Goal: Transaction & Acquisition: Purchase product/service

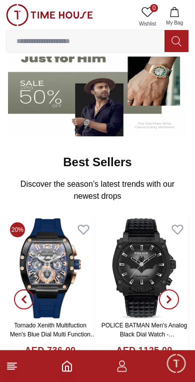
scroll to position [240, 0]
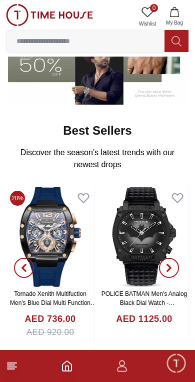
click at [51, 246] on img at bounding box center [50, 237] width 89 height 100
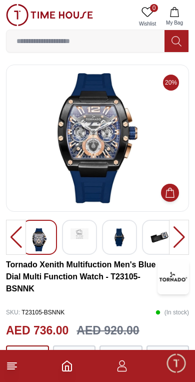
scroll to position [1, 0]
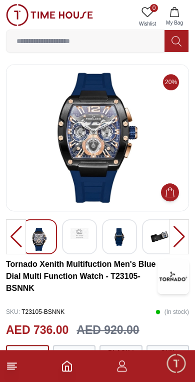
click at [186, 239] on div at bounding box center [179, 236] width 20 height 35
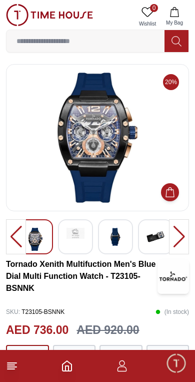
click at [179, 241] on div at bounding box center [179, 236] width 20 height 35
click at [184, 238] on div at bounding box center [179, 236] width 20 height 35
click at [80, 238] on img at bounding box center [76, 233] width 18 height 11
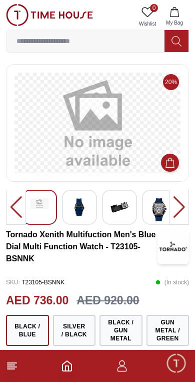
click at [114, 239] on h3 "Tornado Xenith Multifuction Men's Blue Dial Multi Function Watch - T23105-BSNNK" at bounding box center [82, 247] width 152 height 36
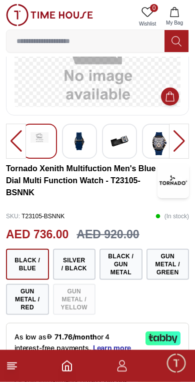
scroll to position [68, 0]
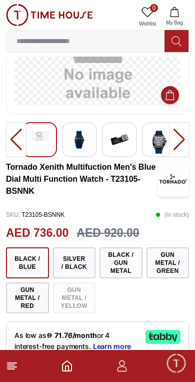
click at [77, 264] on button "Silver / Black" at bounding box center [74, 262] width 43 height 31
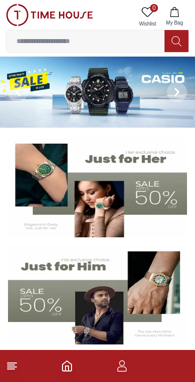
click at [84, 93] on img at bounding box center [97, 92] width 195 height 71
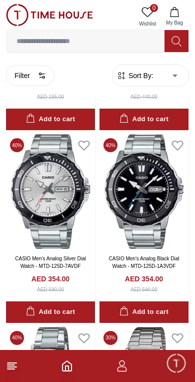
scroll to position [449, 0]
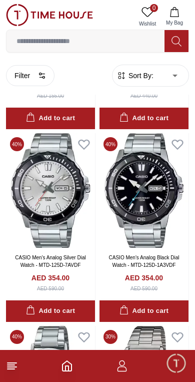
click at [60, 212] on img at bounding box center [50, 190] width 89 height 115
